Goal: Find specific page/section: Find specific page/section

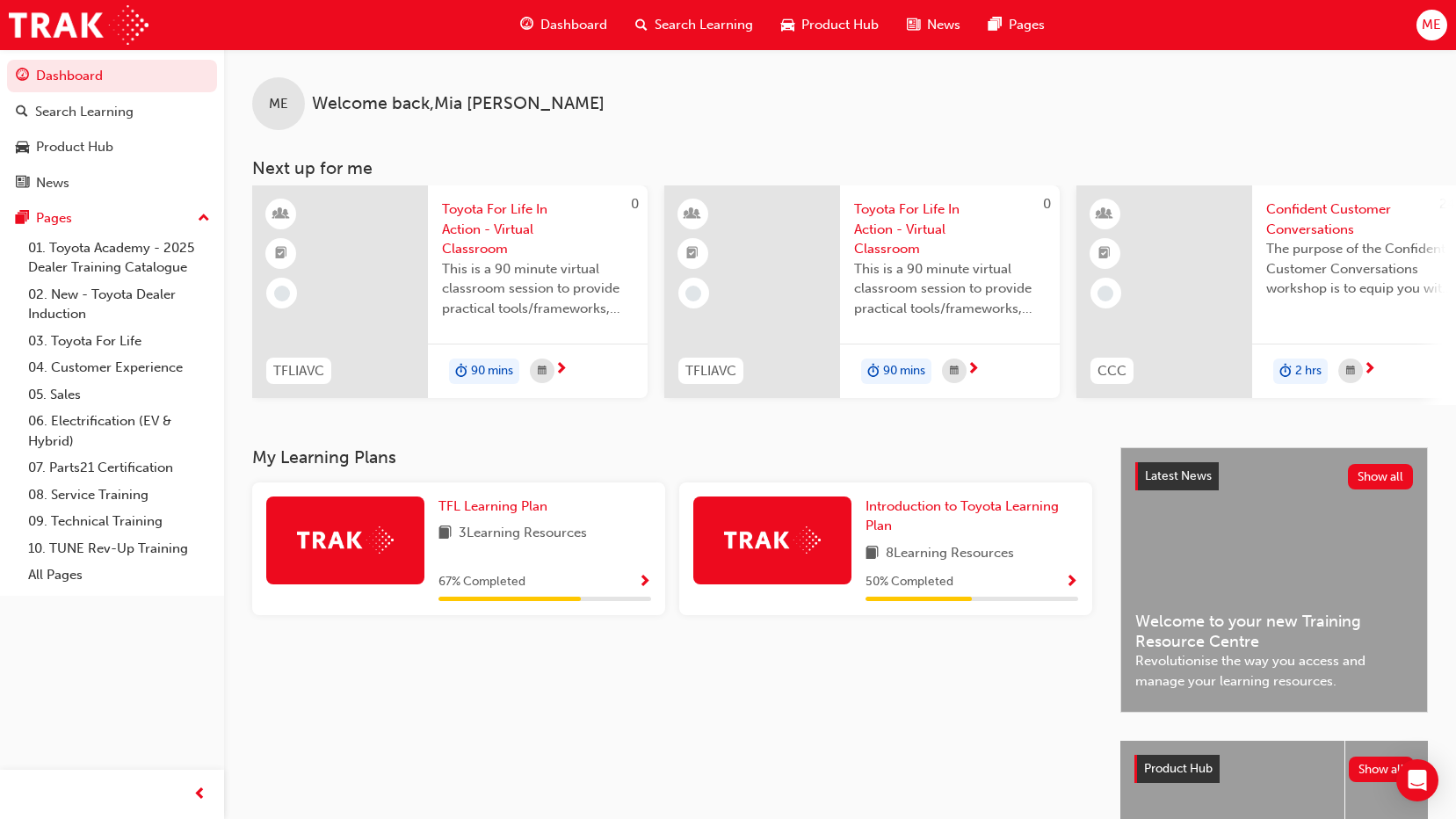
click at [580, 18] on span "Dashboard" at bounding box center [573, 25] width 67 height 20
click at [674, 13] on div "Search Learning" at bounding box center [694, 25] width 146 height 36
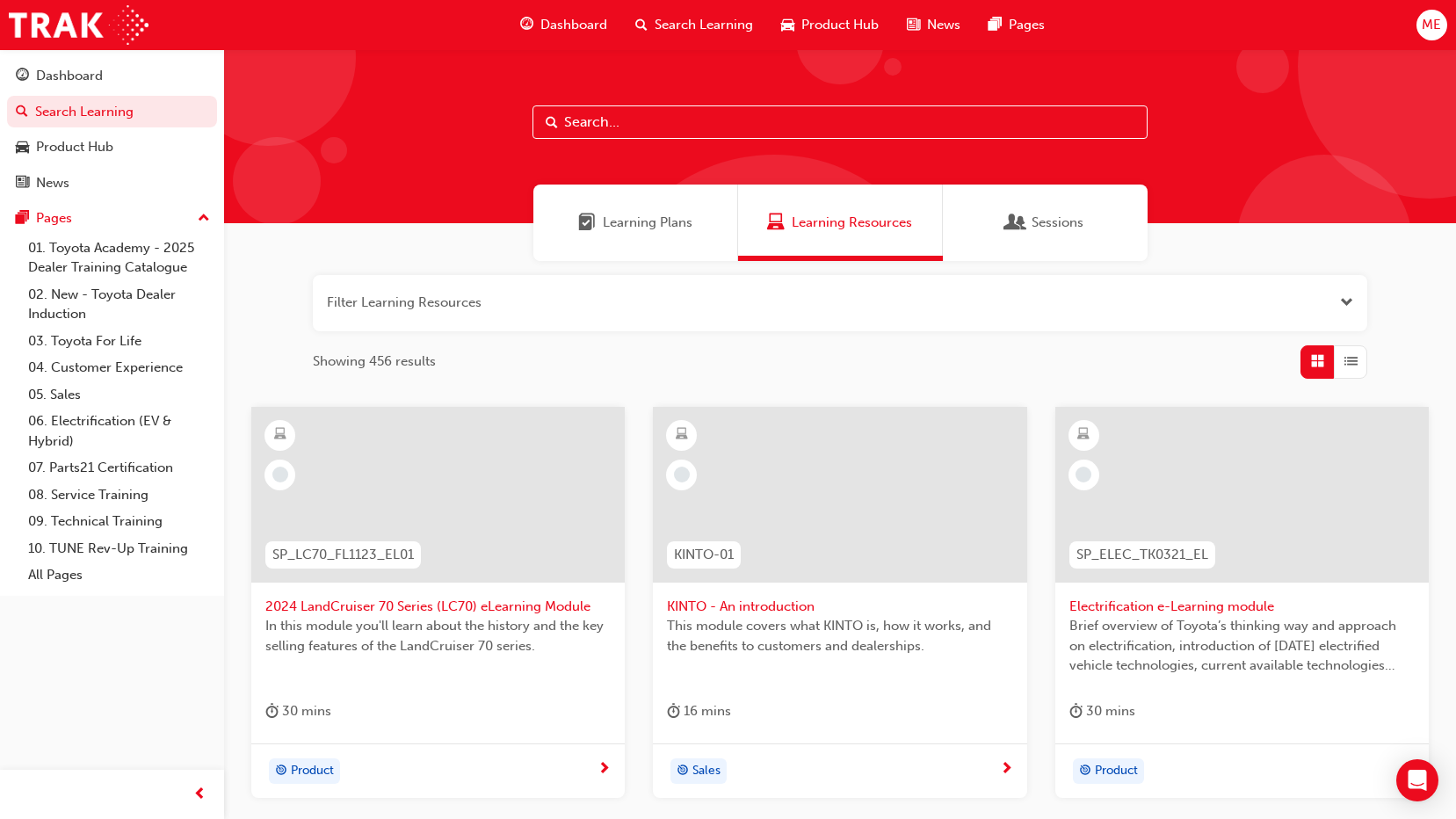
click at [824, 36] on div "Product Hub" at bounding box center [829, 25] width 125 height 36
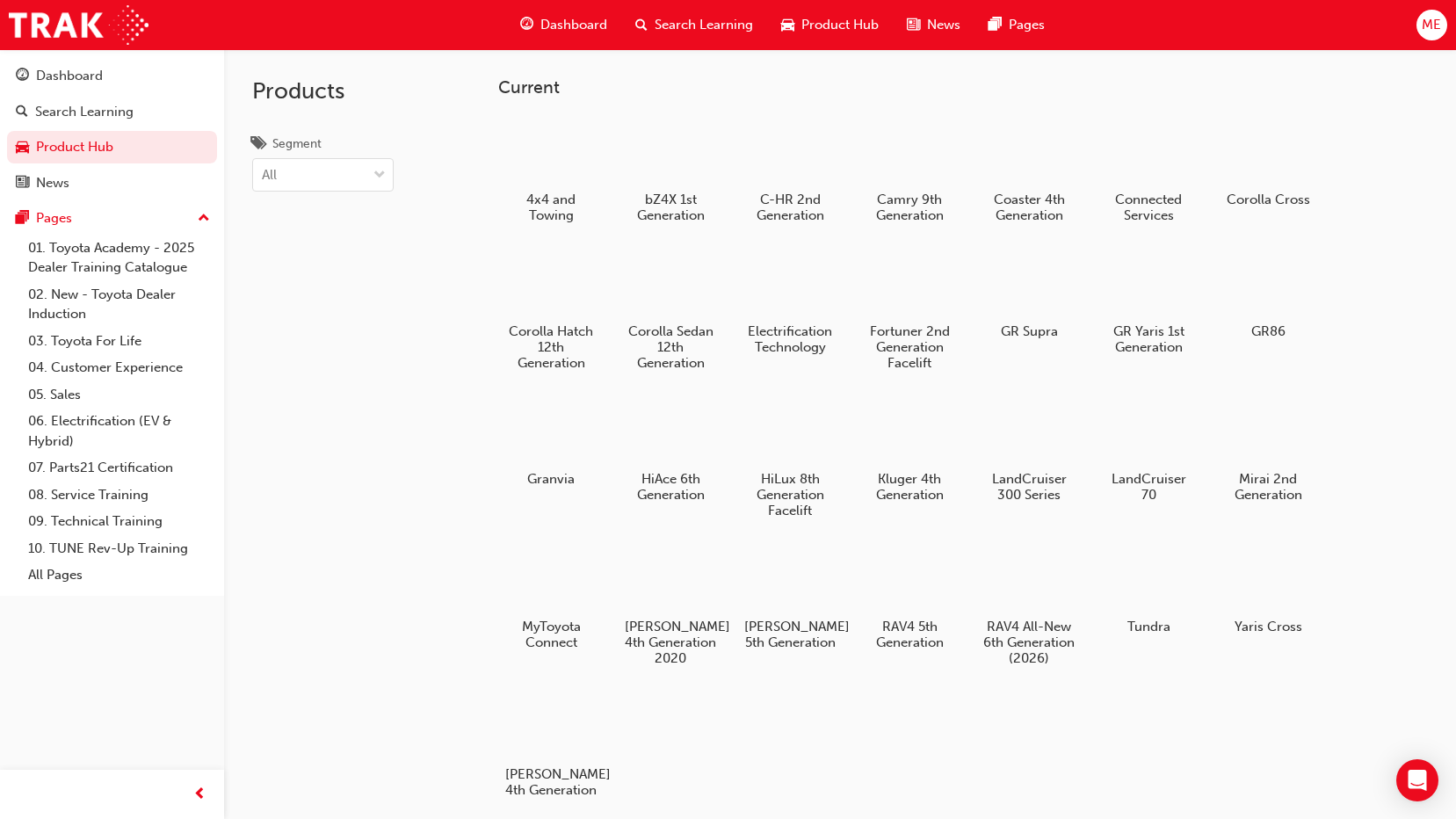
click at [684, 23] on span "Search Learning" at bounding box center [703, 25] width 98 height 20
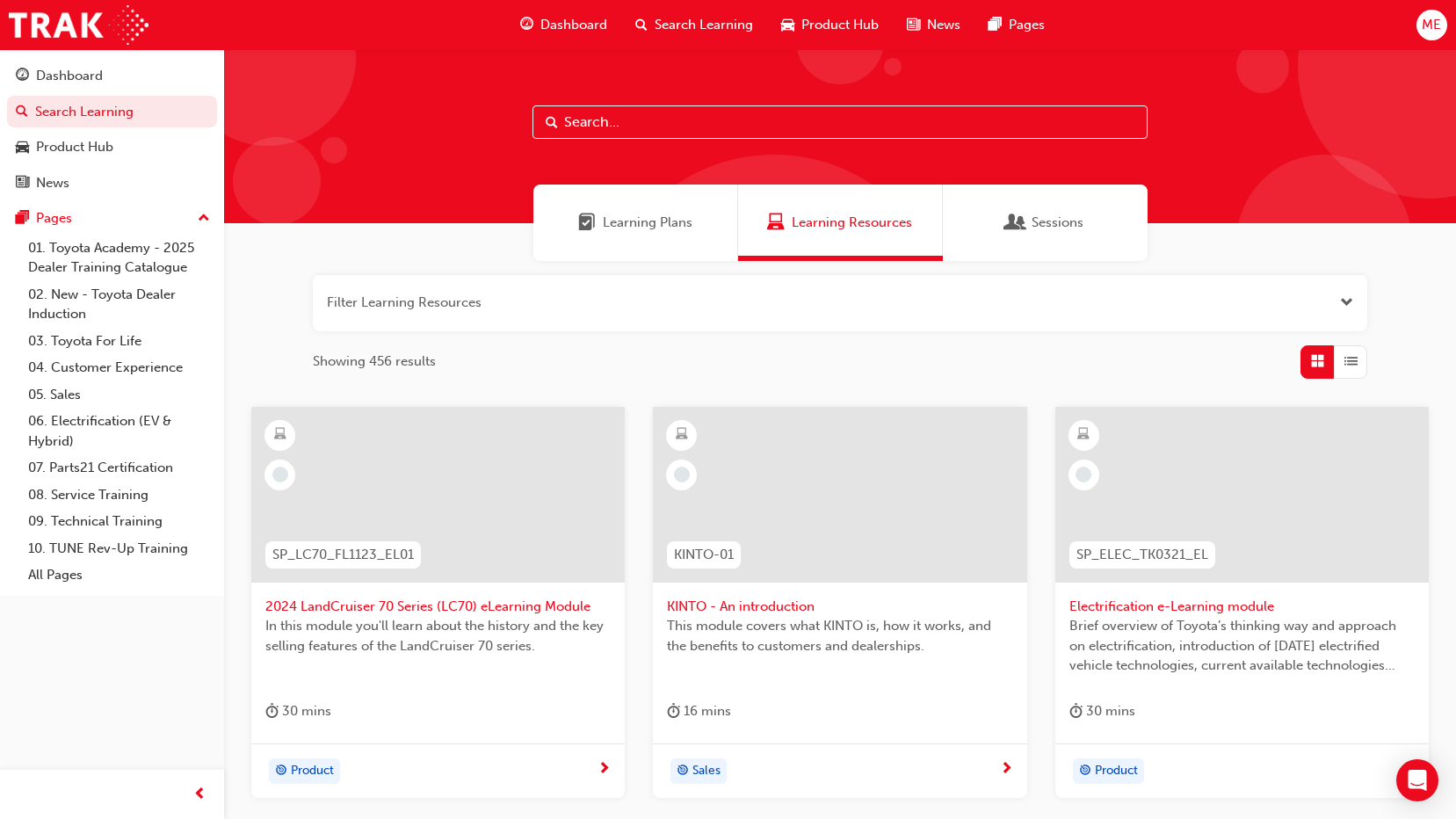
click at [797, 304] on button "button" at bounding box center [840, 303] width 1055 height 56
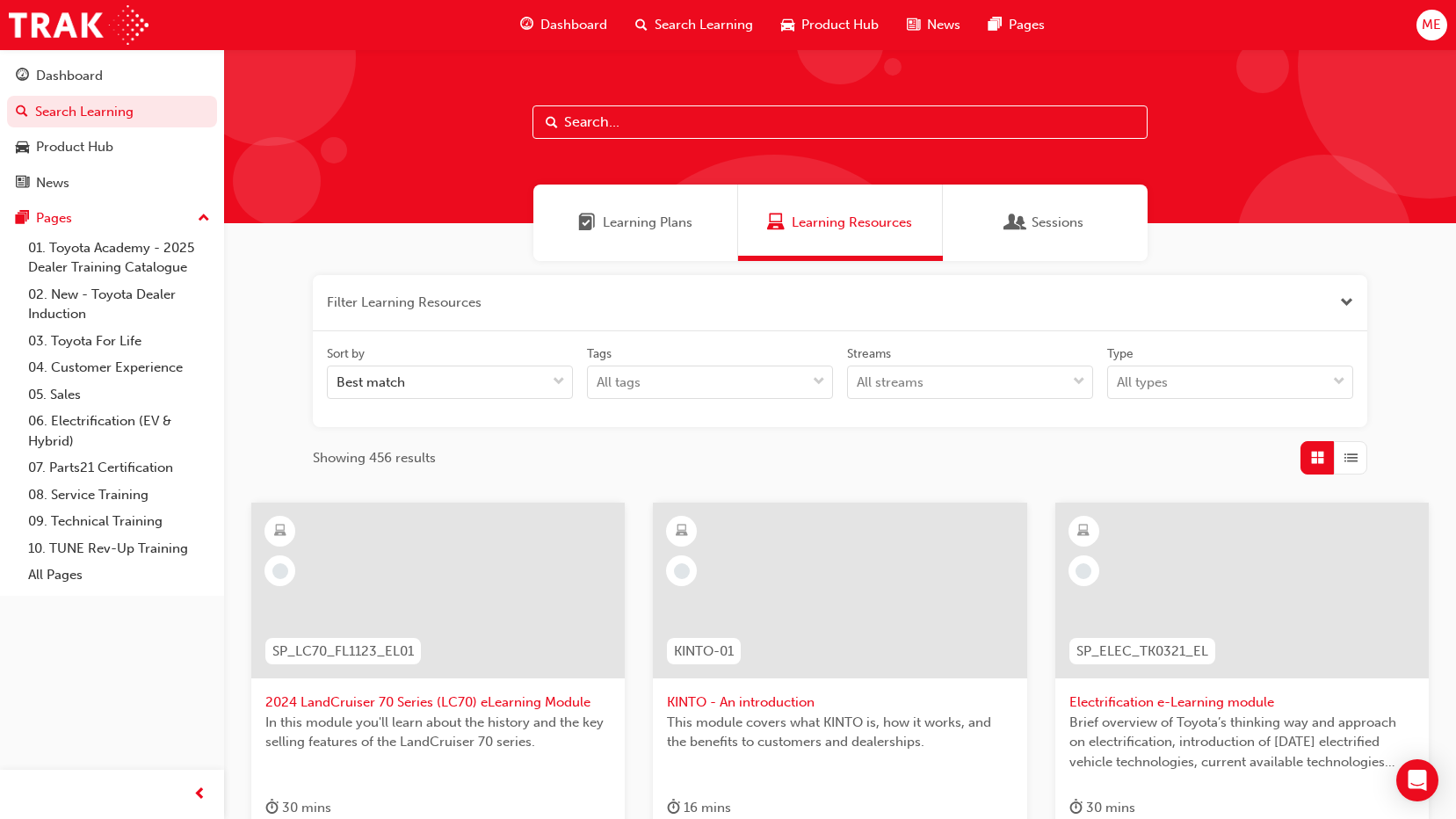
click at [552, 305] on button "button" at bounding box center [840, 303] width 1055 height 56
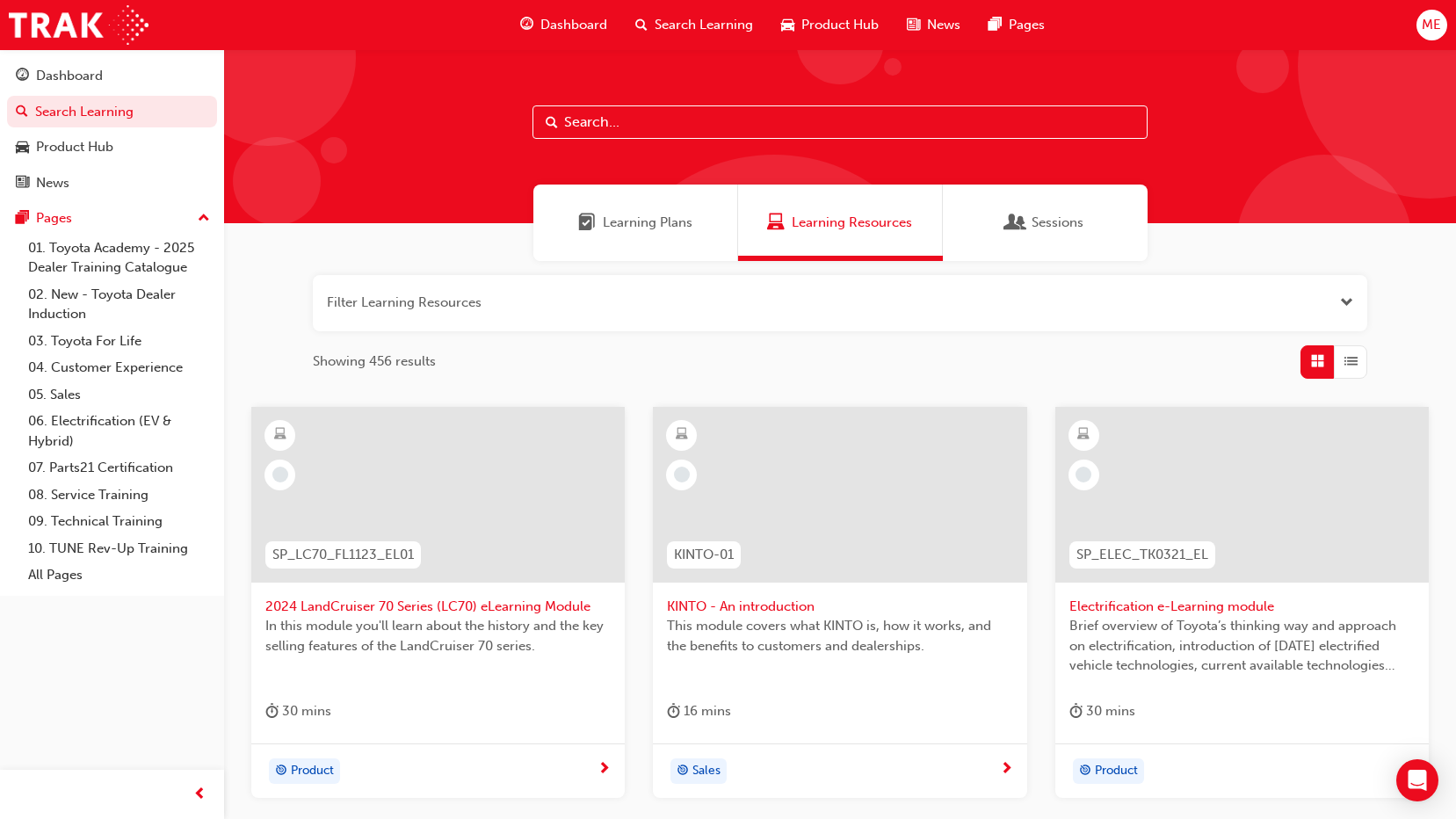
click at [569, 18] on span "Dashboard" at bounding box center [573, 25] width 67 height 20
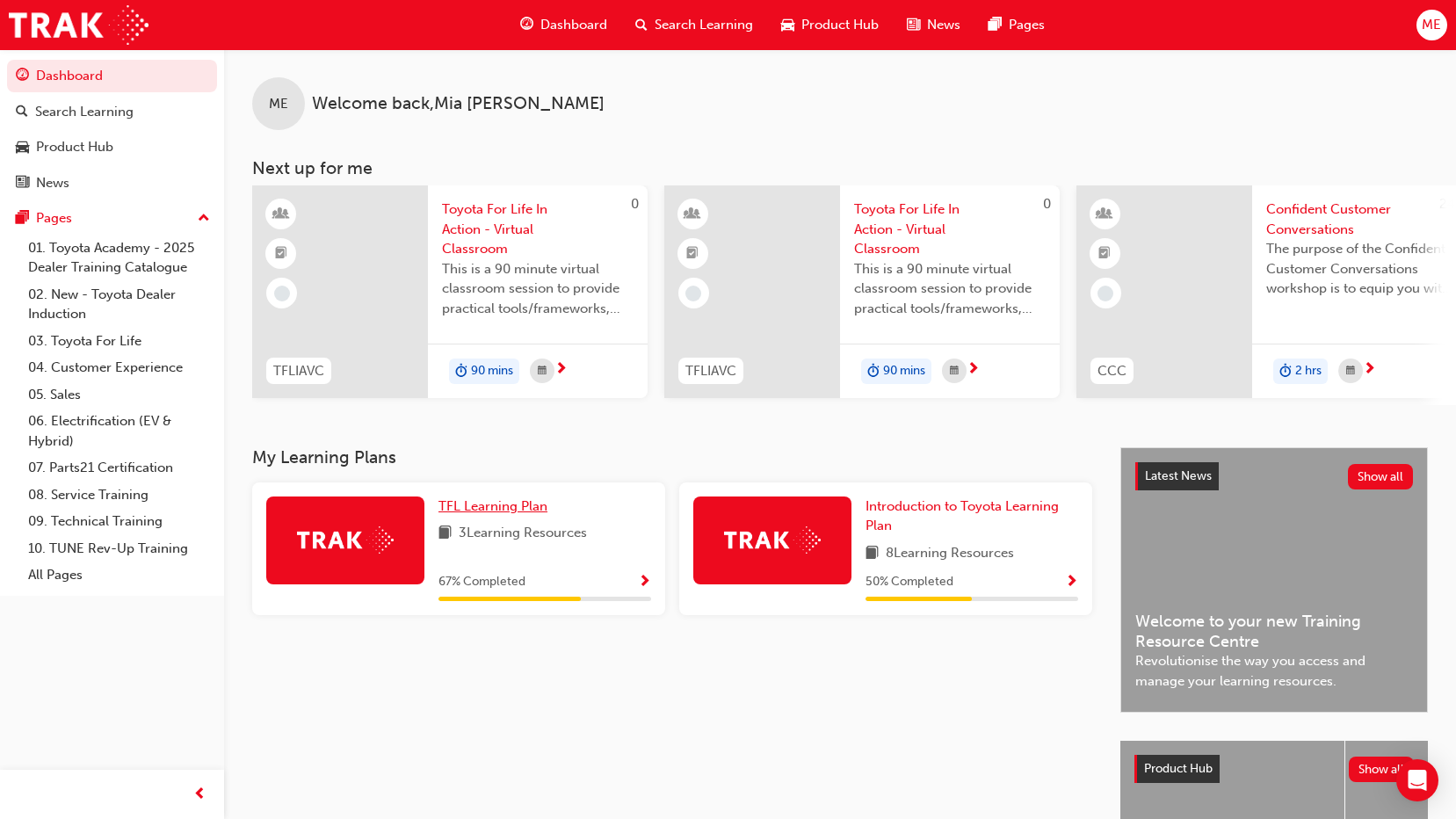
click at [514, 506] on span "TFL Learning Plan" at bounding box center [492, 507] width 109 height 16
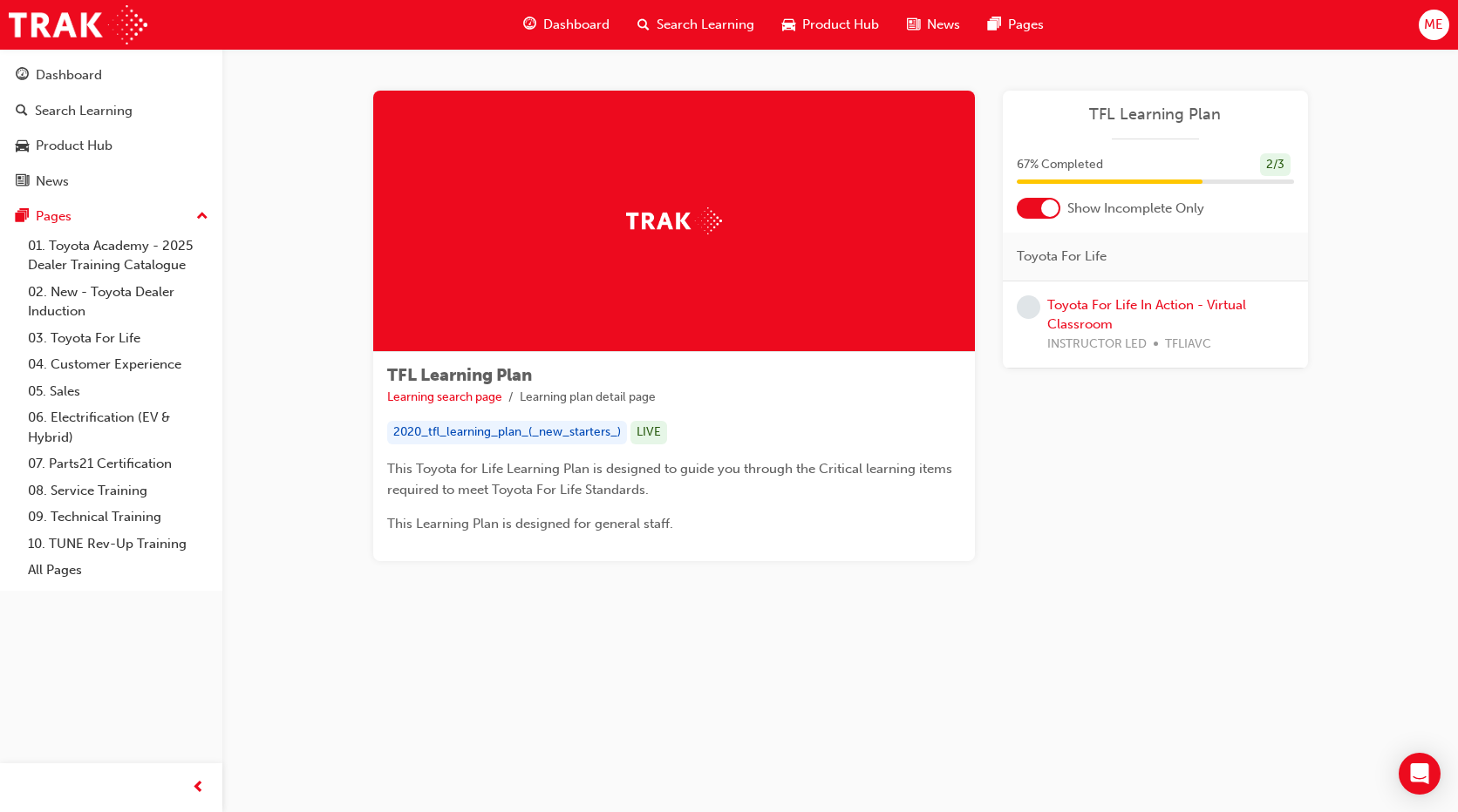
click at [581, 26] on span "Dashboard" at bounding box center [576, 25] width 66 height 20
